Goal: Information Seeking & Learning: Learn about a topic

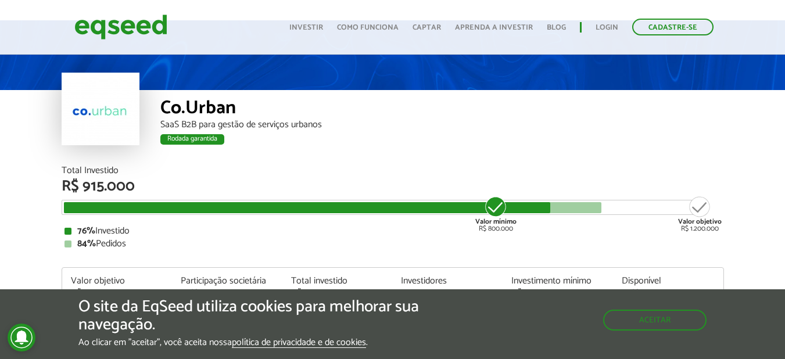
scroll to position [30, 0]
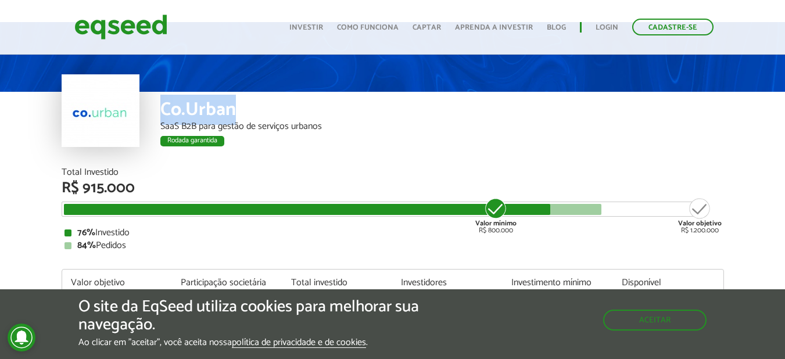
drag, startPoint x: 159, startPoint y: 114, endPoint x: 267, endPoint y: 105, distance: 108.0
click at [267, 105] on div "Co.Urban SaaS B2B para gestão de serviços urbanos Rodada garantida" at bounding box center [393, 130] width 663 height 76
copy div "Co.Urban"
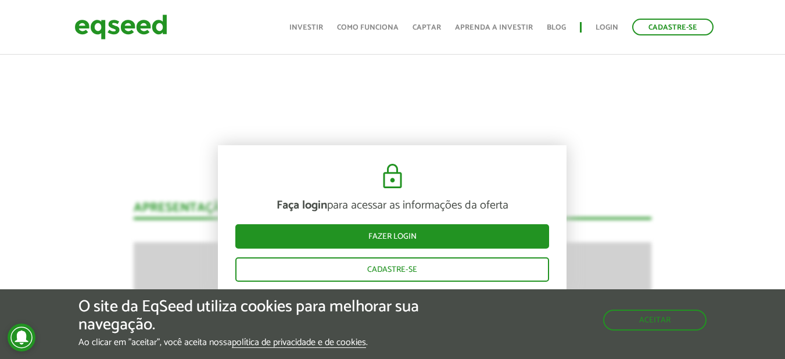
scroll to position [1055, 0]
click at [320, 27] on link "Investir" at bounding box center [306, 28] width 34 height 8
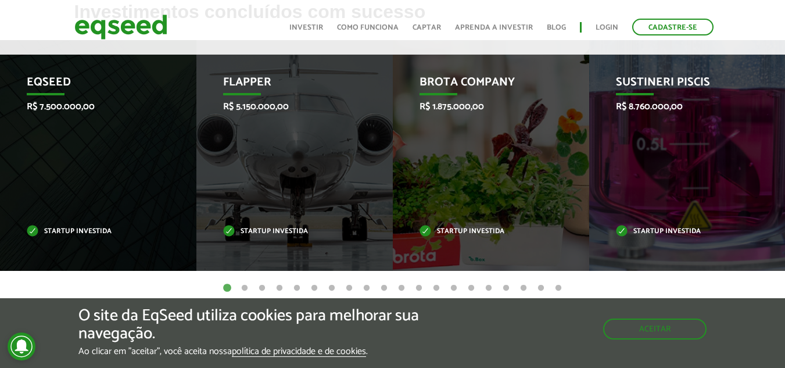
scroll to position [512, 0]
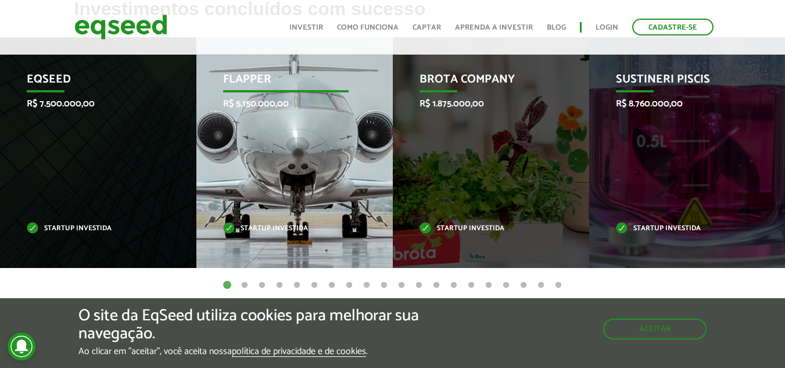
click at [249, 84] on p "Flapper" at bounding box center [286, 83] width 126 height 20
click at [264, 154] on div "Flapper R$ 5.150.000,00 Startup investida" at bounding box center [285, 152] width 179 height 231
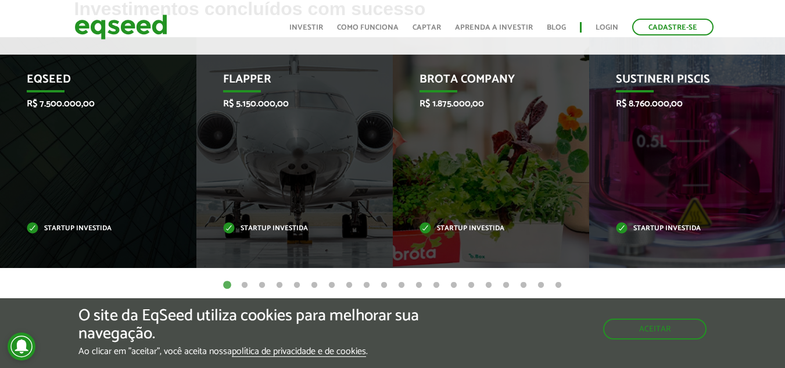
click at [244, 287] on button "2" at bounding box center [245, 286] width 12 height 12
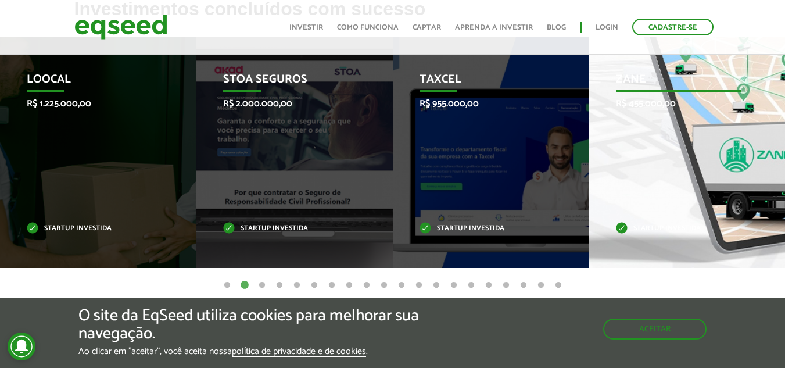
click at [638, 120] on div "Zane R$ 455.000,00 Startup investida" at bounding box center [678, 152] width 179 height 231
click at [642, 81] on p "Zane" at bounding box center [679, 83] width 126 height 20
click at [631, 226] on p "Startup investida" at bounding box center [679, 229] width 126 height 6
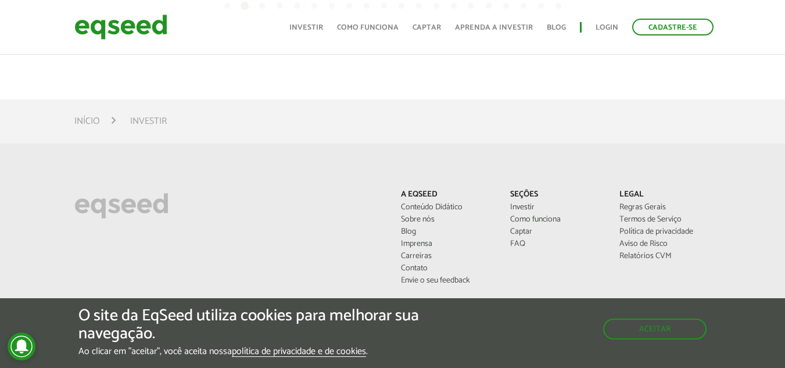
scroll to position [982, 0]
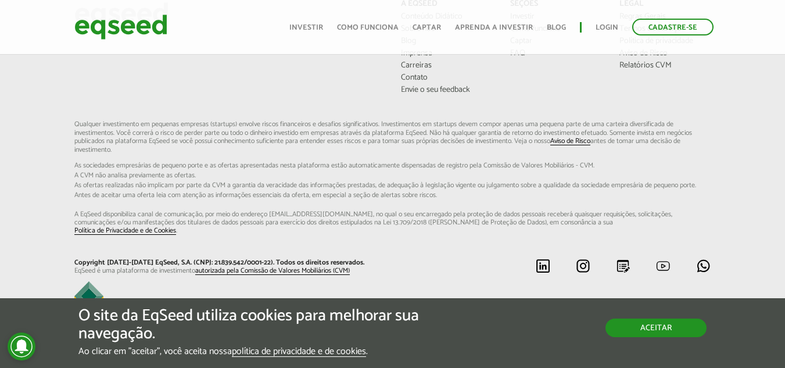
click at [620, 323] on button "Aceitar" at bounding box center [656, 327] width 101 height 19
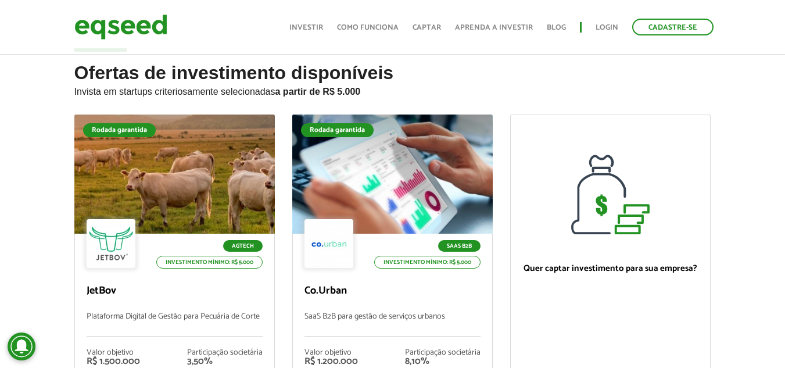
scroll to position [0, 0]
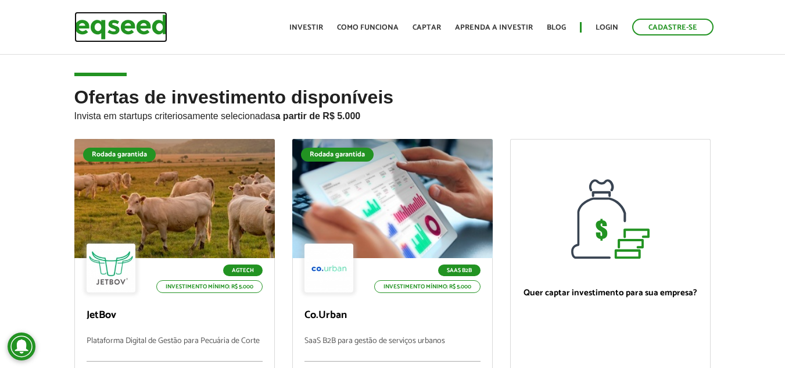
click at [118, 27] on img at bounding box center [120, 27] width 93 height 31
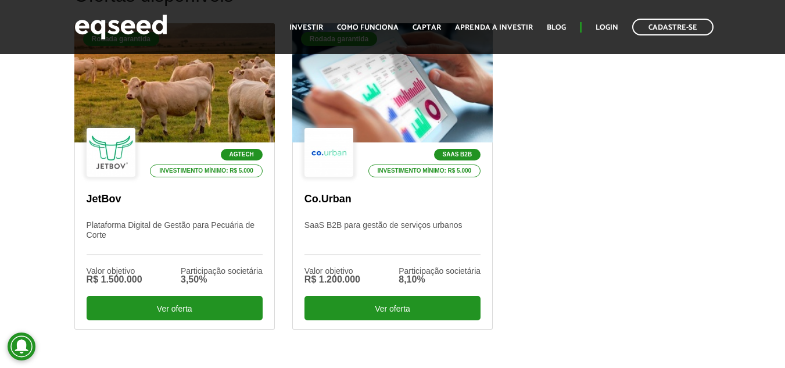
scroll to position [394, 0]
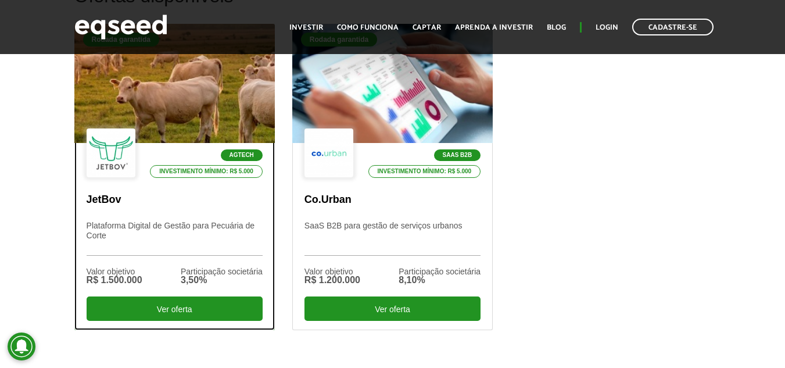
click at [171, 130] on div "Agtech Investimento mínimo: R$ 5.000" at bounding box center [175, 153] width 176 height 51
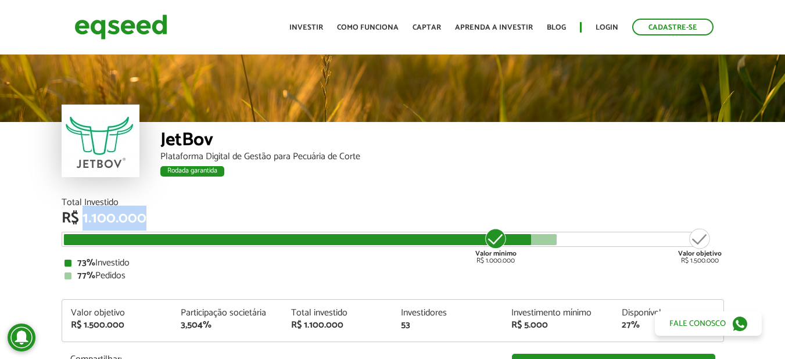
drag, startPoint x: 82, startPoint y: 217, endPoint x: 156, endPoint y: 225, distance: 74.8
click at [156, 225] on div "R$ 1.100.000" at bounding box center [393, 218] width 663 height 15
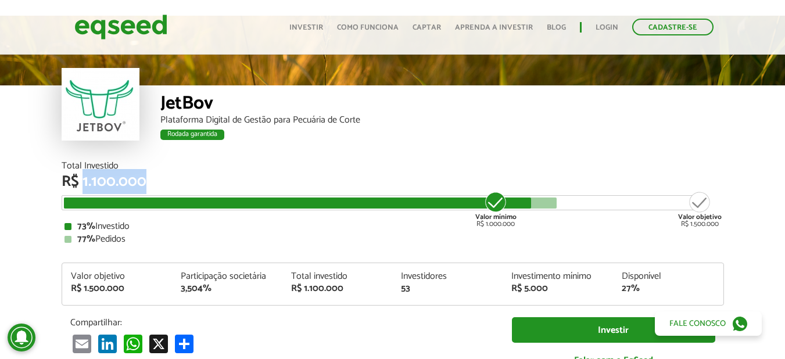
scroll to position [37, 0]
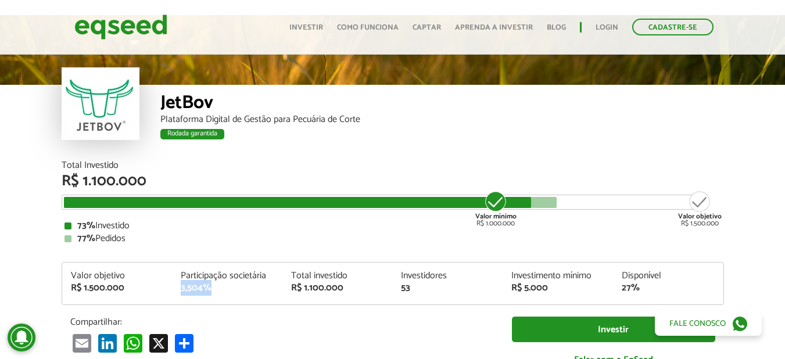
drag, startPoint x: 180, startPoint y: 285, endPoint x: 217, endPoint y: 291, distance: 38.2
click at [217, 291] on div "Participação societária 3,504%" at bounding box center [227, 282] width 110 height 22
drag, startPoint x: 410, startPoint y: 285, endPoint x: 386, endPoint y: 288, distance: 24.6
click at [386, 288] on div "Valor objetivo R$ 1.500.000 Participação societária 3,504% Total investido R$ 1…" at bounding box center [392, 287] width 661 height 33
click at [385, 297] on div "Valor objetivo R$ 1.500.000 Participação societária 3,504% Total investido R$ 1…" at bounding box center [392, 287] width 661 height 33
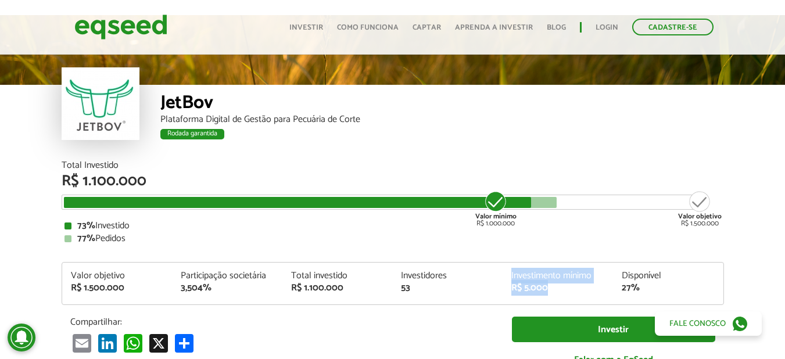
drag, startPoint x: 545, startPoint y: 289, endPoint x: 496, endPoint y: 290, distance: 49.4
click at [496, 290] on div "Valor objetivo R$ 1.500.000 Participação societária 3,504% Total investido R$ 1…" at bounding box center [392, 287] width 661 height 33
click at [410, 313] on div "Total Investido R$ 1.100.000 Valor mínimo R$ 1.000.000 Valor objetivo R$ 1.500.…" at bounding box center [393, 269] width 663 height 217
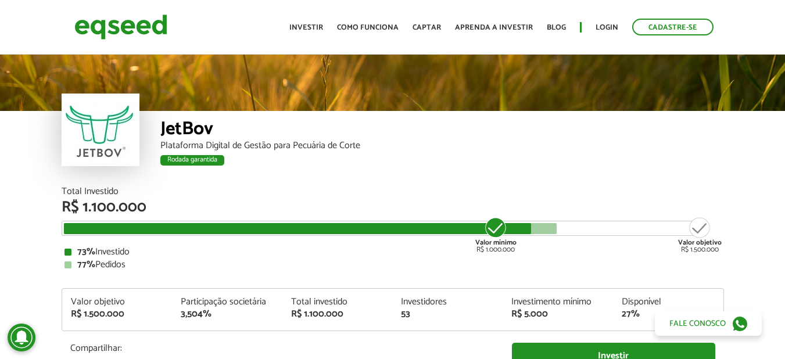
scroll to position [0, 0]
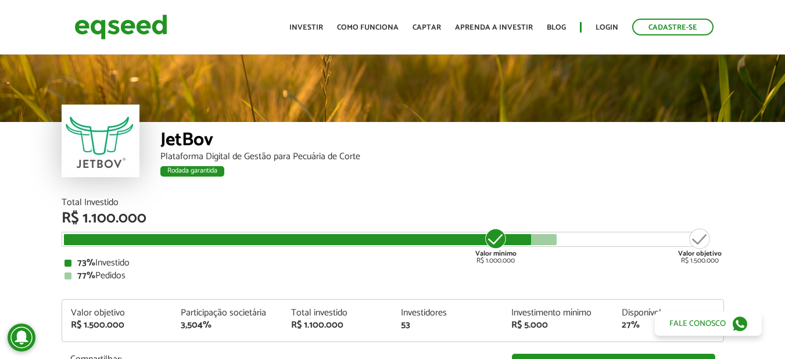
drag, startPoint x: 475, startPoint y: 257, endPoint x: 566, endPoint y: 254, distance: 90.7
click at [566, 254] on div "Total Investido R$ 1.100.000 Valor mínimo R$ 1.000.000 Valor objetivo R$ 1.500.…" at bounding box center [393, 239] width 663 height 83
click at [549, 275] on div "77% Pedidos" at bounding box center [393, 275] width 657 height 9
drag, startPoint x: 725, startPoint y: 261, endPoint x: 682, endPoint y: 262, distance: 43.6
click at [682, 262] on div "Total Investido R$ 1.100.000 Valor mínimo R$ 1.000.000 Valor objetivo R$ 1.500.…" at bounding box center [393, 312] width 680 height 229
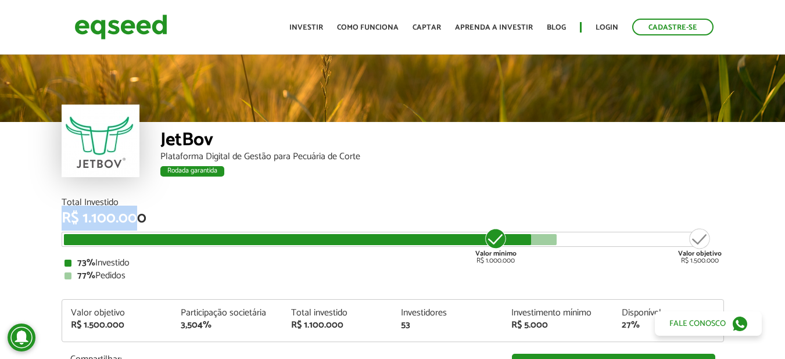
drag, startPoint x: 135, startPoint y: 217, endPoint x: 43, endPoint y: 220, distance: 92.5
drag, startPoint x: 516, startPoint y: 263, endPoint x: 474, endPoint y: 263, distance: 41.3
click at [474, 263] on div "Valor mínimo R$ 1.000.000" at bounding box center [496, 245] width 44 height 37
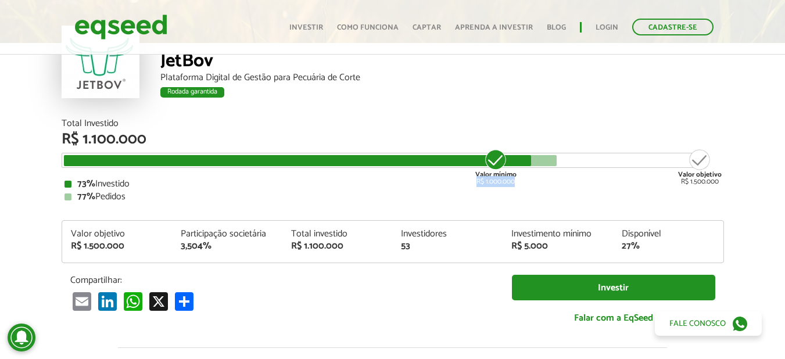
scroll to position [80, 0]
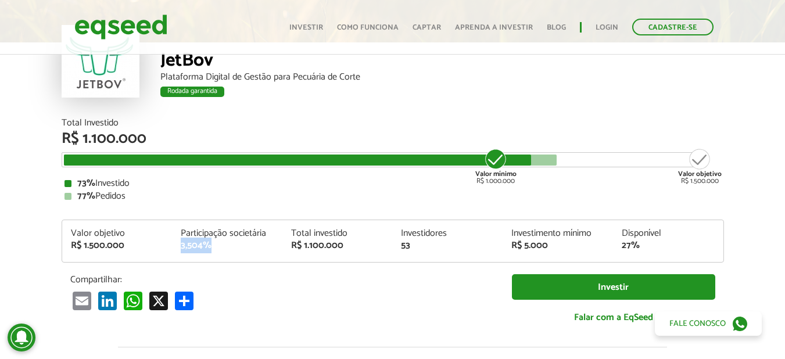
drag, startPoint x: 181, startPoint y: 248, endPoint x: 217, endPoint y: 247, distance: 35.5
click at [217, 247] on div "3,504%" at bounding box center [227, 245] width 93 height 9
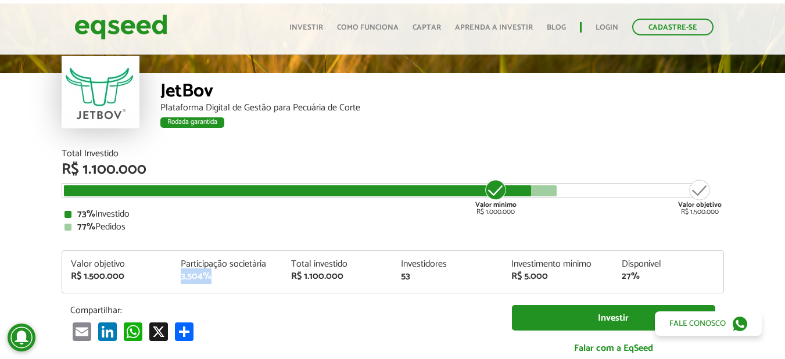
scroll to position [48, 0]
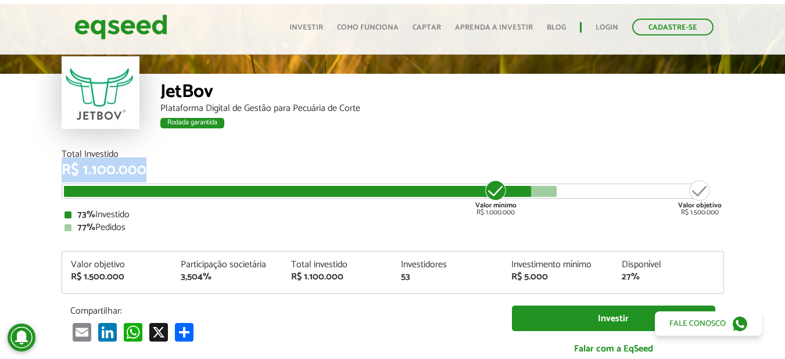
drag, startPoint x: 145, startPoint y: 173, endPoint x: 45, endPoint y: 174, distance: 100.0
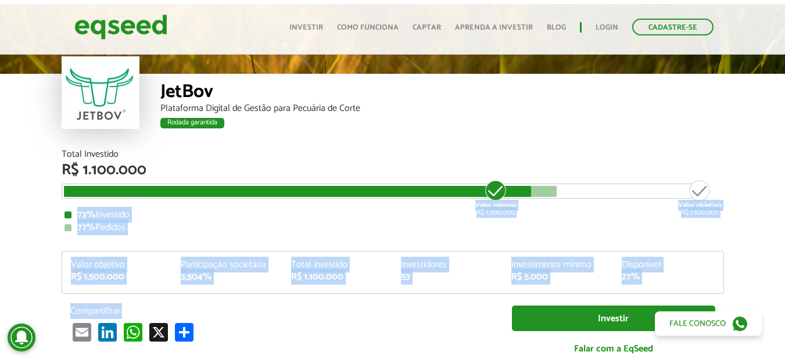
drag, startPoint x: 150, startPoint y: 168, endPoint x: 134, endPoint y: 305, distance: 138.1
click at [134, 305] on div "Total Investido R$ 1.100.000 Valor mínimo R$ 1.000.000 Valor objetivo R$ 1.500.…" at bounding box center [393, 258] width 663 height 217
click at [166, 278] on div "Valor objetivo R$ 1.500.000" at bounding box center [117, 271] width 110 height 22
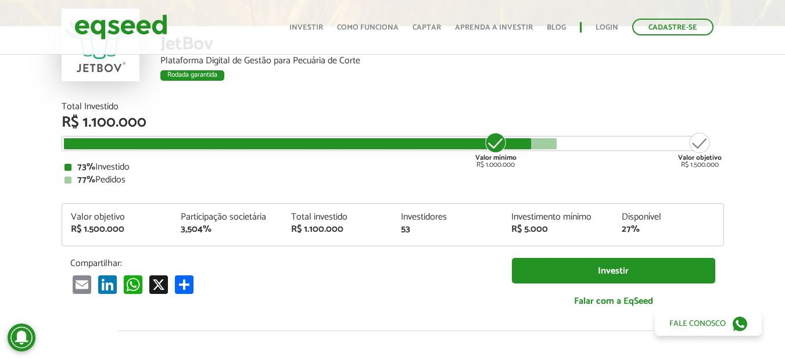
scroll to position [0, 0]
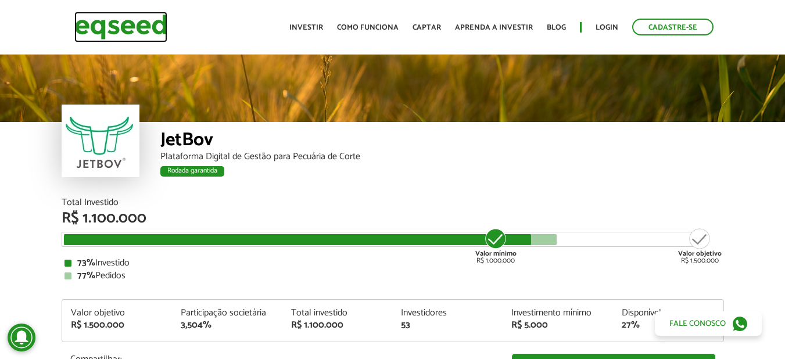
click at [114, 17] on img at bounding box center [120, 27] width 93 height 31
